Goal: Use online tool/utility: Utilize a website feature to perform a specific function

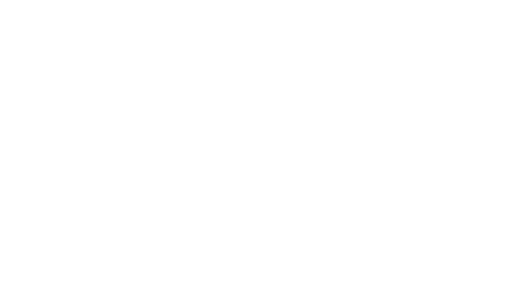
click at [188, 27] on html "原文 请对此翻译评分 您的反馈将用于改进谷歌翻译" at bounding box center [265, 13] width 531 height 27
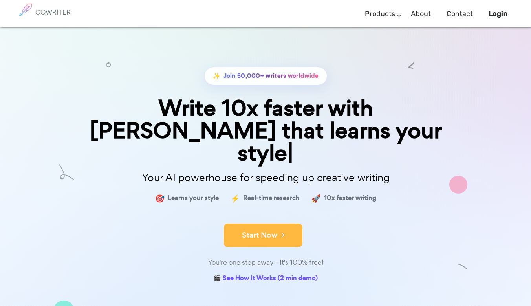
click at [283, 223] on button "Start Now" at bounding box center [263, 235] width 78 height 24
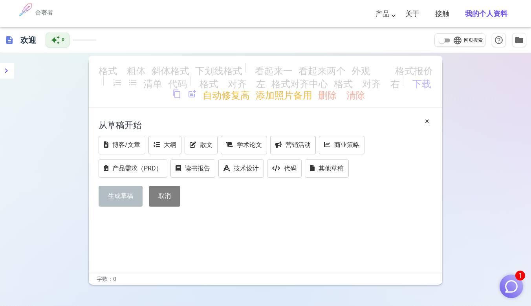
click at [126, 72] on font "格式_粗体" at bounding box center [122, 69] width 47 height 9
click at [193, 93] on font "post_add" at bounding box center [191, 93] width 9 height 9
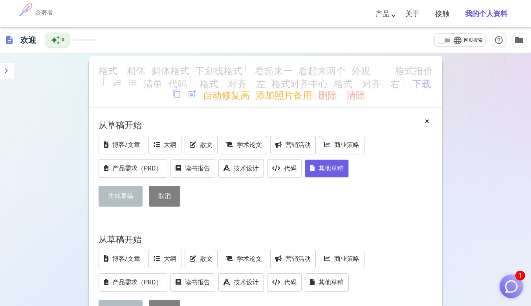
click at [335, 171] on font "其他草稿" at bounding box center [330, 167] width 25 height 7
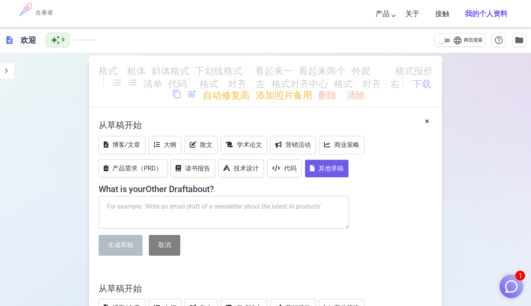
click at [133, 201] on textarea at bounding box center [224, 212] width 250 height 33
click at [121, 206] on textarea at bounding box center [224, 212] width 250 height 33
paste textarea "帮我根据中国及海外电影节对“作者电影”“诗电影”“独立纪录片”的颁奖逻辑,帮我生成以下纪录片的剪辑结构,要具体到每一个素材怎么用,纪录片《淹死时间的人》基本信…"
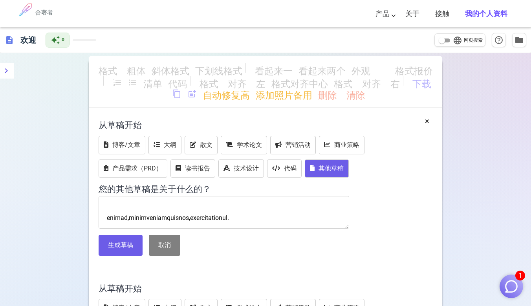
scroll to position [3801, 0]
click at [111, 208] on textarea at bounding box center [224, 212] width 250 height 33
paste textarea "还有很多没使用的素材,如他找陈掌柜出版,但被骂,青年旅社老板说他不洗澡很邋遢等等,阿麦原生家庭对他的影响也没体现(传统、封闭等),结合之前给的全部影片信息,重…"
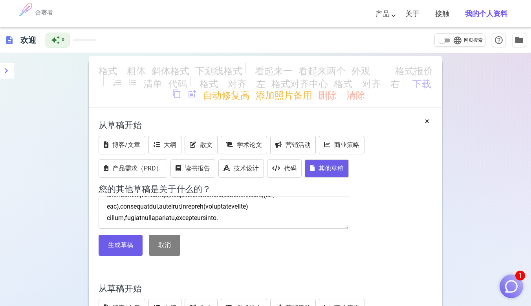
scroll to position [3826, 0]
paste textarea "为何不使用2024年8月阿麦山东老家,两人翻院墙进入小学的片段,在2025年去阿麦家过年也有个有趣的片段:曹睿骑三轮车把阿麦家村口的小轿车撞了,阿麦父亲看撞的…"
drag, startPoint x: 206, startPoint y: 204, endPoint x: 238, endPoint y: 214, distance: 33.2
click at [238, 214] on textarea at bounding box center [224, 212] width 250 height 33
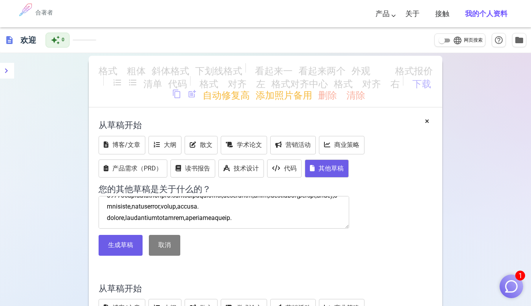
scroll to position [3884, 0]
paste textarea "在阿麦家过年期间曹睿给他们家每个人都拍了全家福,曹睿发现自己也好久没和家人合影了,阿麦从奶奶没有遗照,曹睿外婆也很少照相,遗照用的是身份证照片,马凤圆25岁去…"
drag, startPoint x: 302, startPoint y: 201, endPoint x: 319, endPoint y: 210, distance: 19.8
click at [319, 210] on textarea at bounding box center [224, 212] width 250 height 33
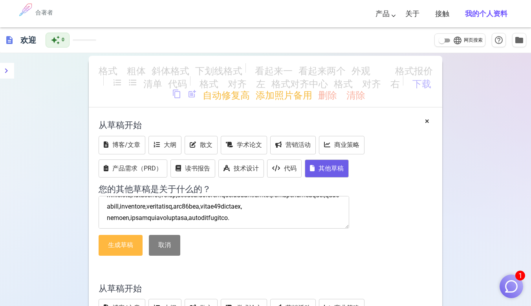
type textarea "帮我根据中国及海外电影节对“作者电影”“诗电影”“独立纪录片”的颁奖逻辑,帮我生成以下纪录片的剪辑结构,要具体到每一个素材怎么用,纪录片《淹死时间的人》基本信…"
click at [115, 248] on font "生成草稿" at bounding box center [120, 244] width 25 height 7
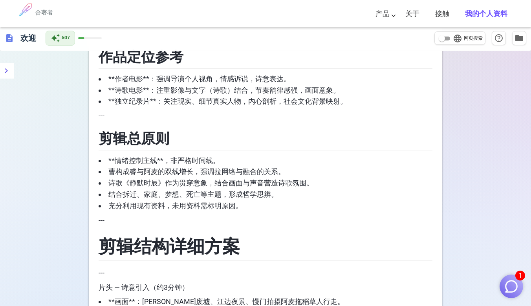
scroll to position [1754, 0]
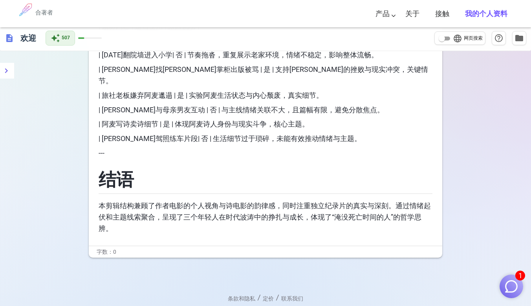
click at [514, 284] on img "button" at bounding box center [511, 286] width 15 height 15
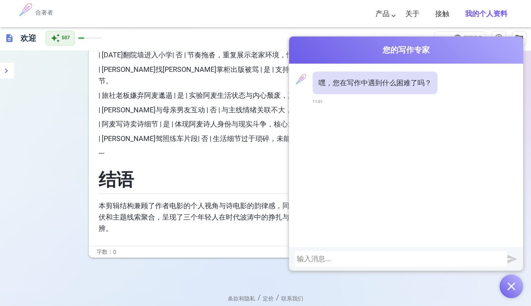
click at [219, 265] on div "条款和隐私 / 定价 / 联系我们 © 2025 Cowriter. 由作家们倾情打造。" at bounding box center [266, 273] width 338 height 33
click at [514, 284] on img "button" at bounding box center [511, 286] width 8 height 8
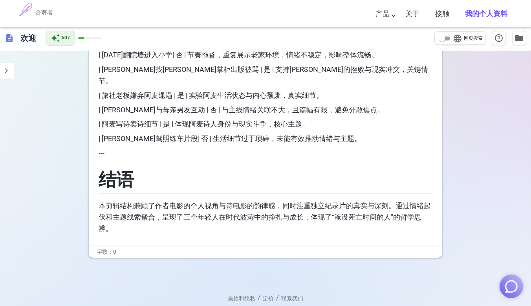
scroll to position [1697, 0]
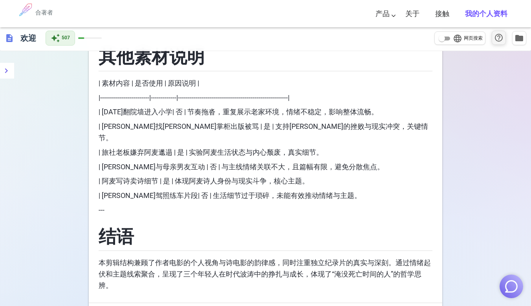
click at [504, 35] on button "help_outline" at bounding box center [498, 38] width 14 height 14
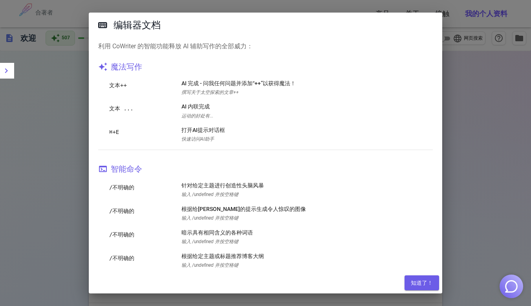
scroll to position [0, 0]
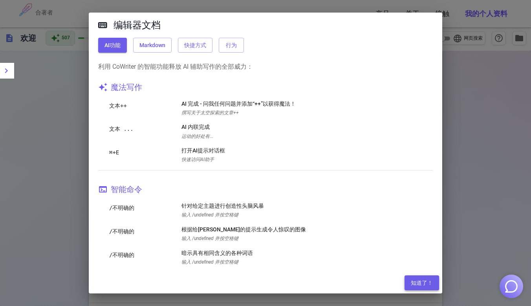
click at [423, 281] on font "知道了！" at bounding box center [422, 283] width 22 height 6
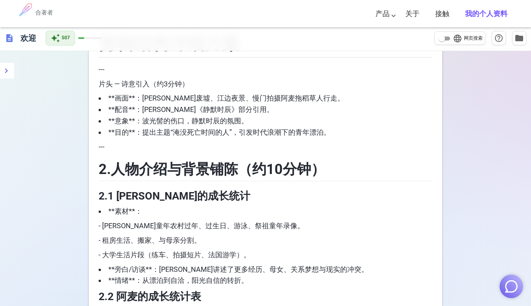
scroll to position [355, 0]
